Goal: Task Accomplishment & Management: Manage account settings

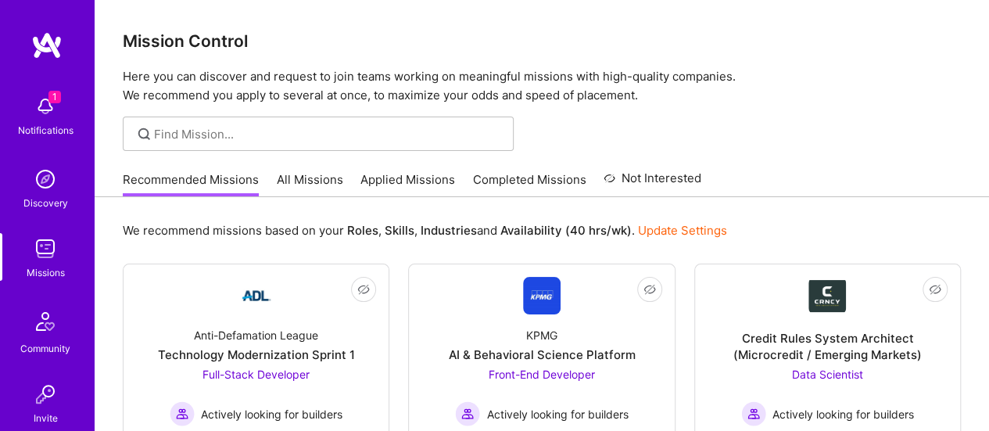
click at [35, 99] on img at bounding box center [45, 106] width 31 height 31
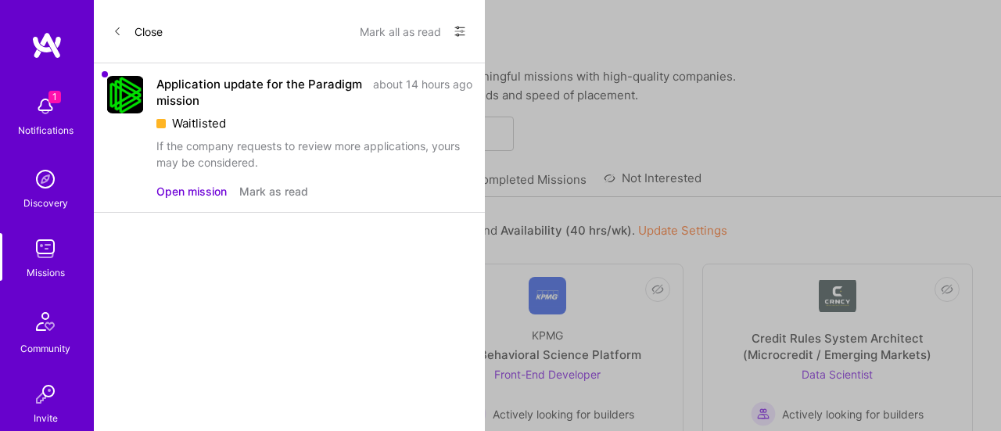
click at [291, 189] on button "Mark as read" at bounding box center [273, 191] width 69 height 16
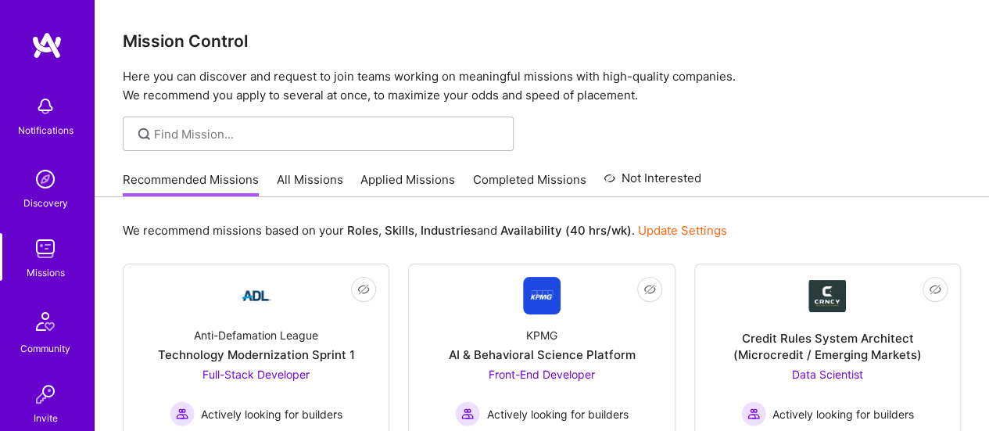
click at [45, 257] on img at bounding box center [45, 248] width 31 height 31
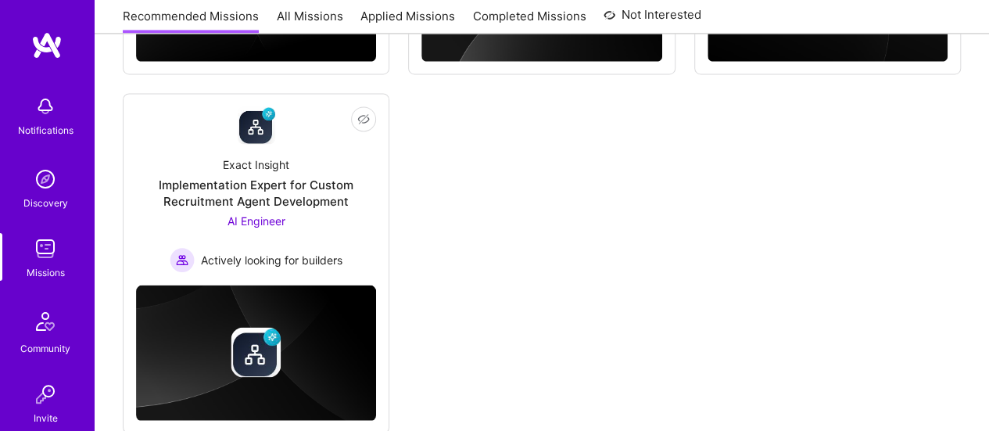
scroll to position [1340, 0]
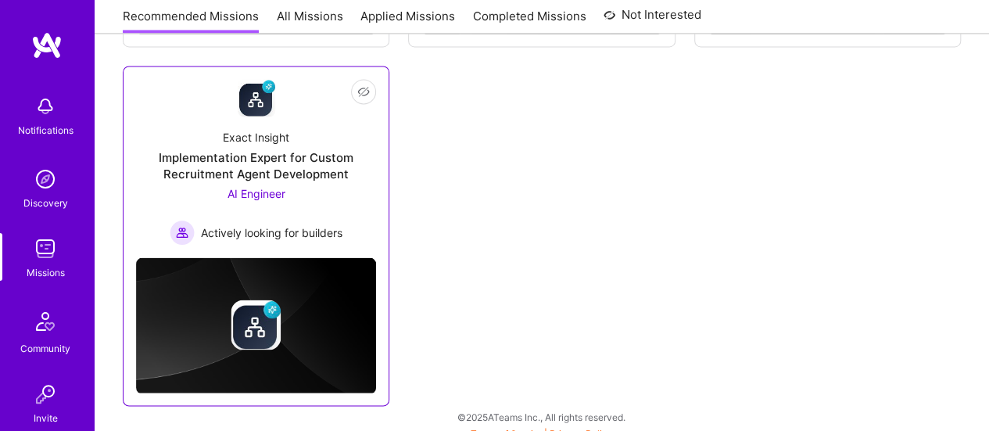
click at [250, 178] on div "Implementation Expert for Custom Recruitment Agent Development" at bounding box center [256, 165] width 240 height 33
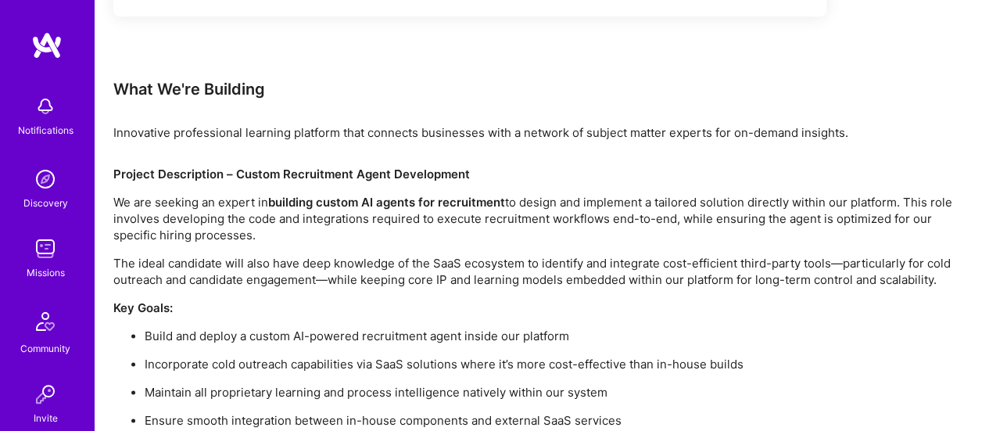
scroll to position [1004, 0]
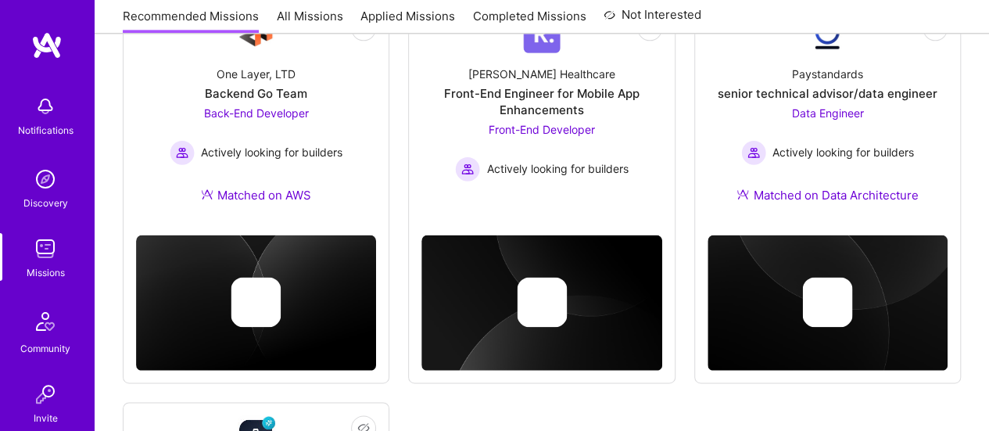
scroll to position [1340, 0]
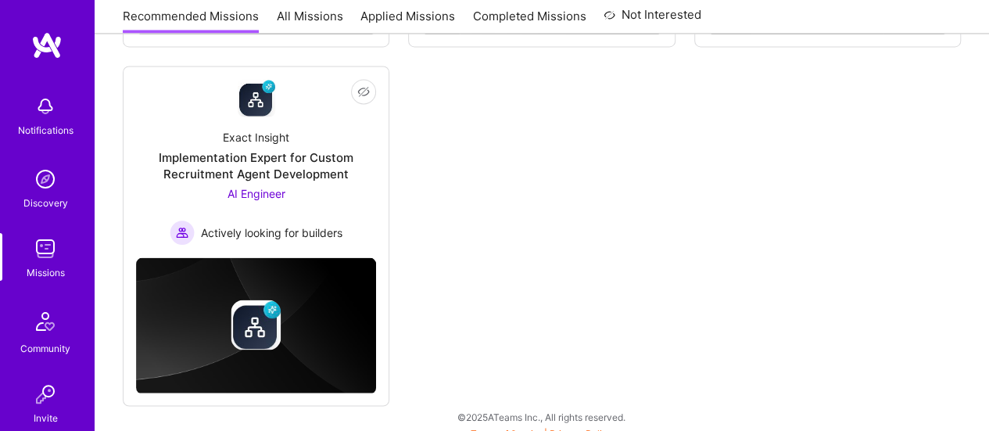
click at [515, 16] on link "Completed Missions" at bounding box center [529, 22] width 113 height 26
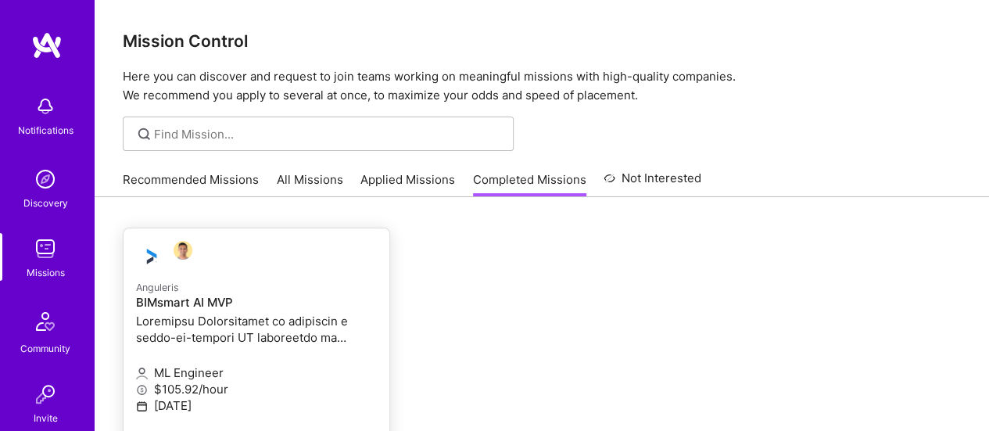
click at [217, 301] on h4 "BIMsmart AI MVP" at bounding box center [256, 303] width 241 height 14
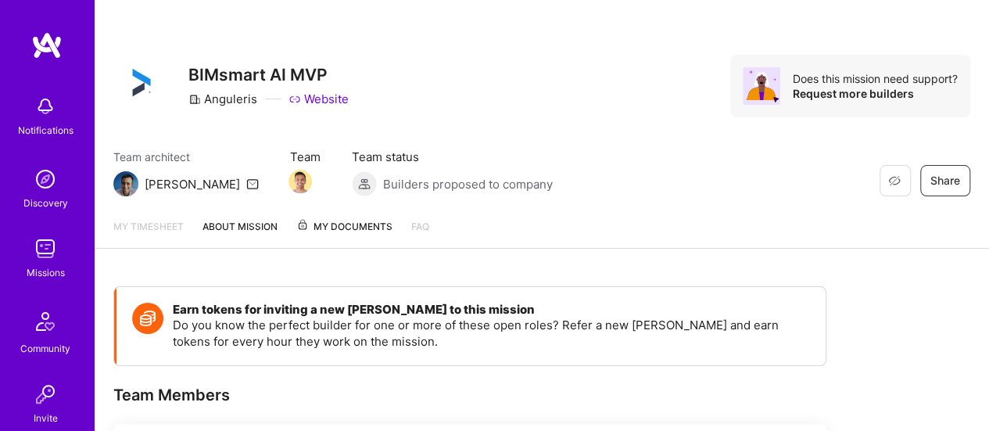
click at [355, 228] on span "My Documents" at bounding box center [344, 226] width 96 height 17
